Goal: Browse casually: Explore the website without a specific task or goal

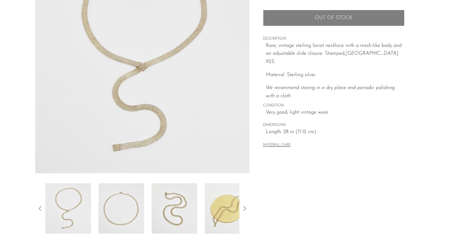
scroll to position [95, 0]
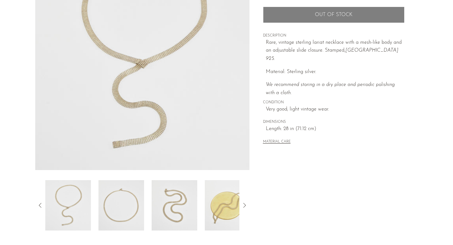
click at [223, 219] on img at bounding box center [228, 205] width 46 height 50
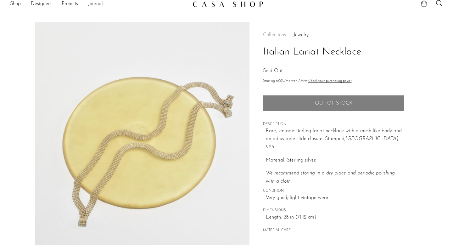
scroll to position [0, 0]
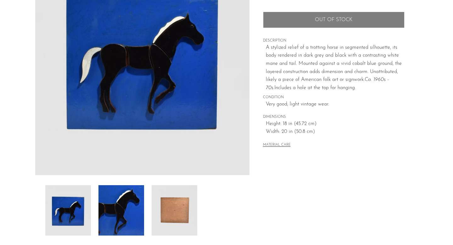
scroll to position [165, 0]
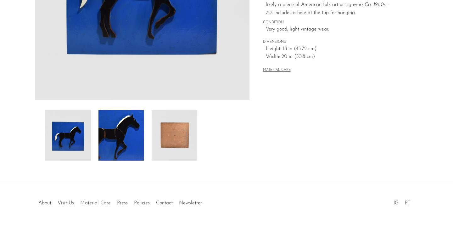
click at [186, 142] on img at bounding box center [175, 135] width 46 height 50
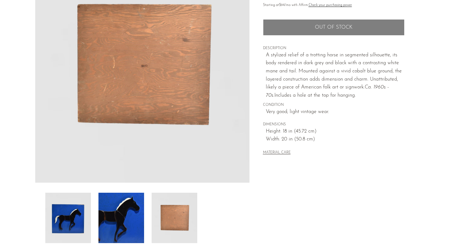
scroll to position [0, 0]
